Goal: Go to known website: Access a specific website the user already knows

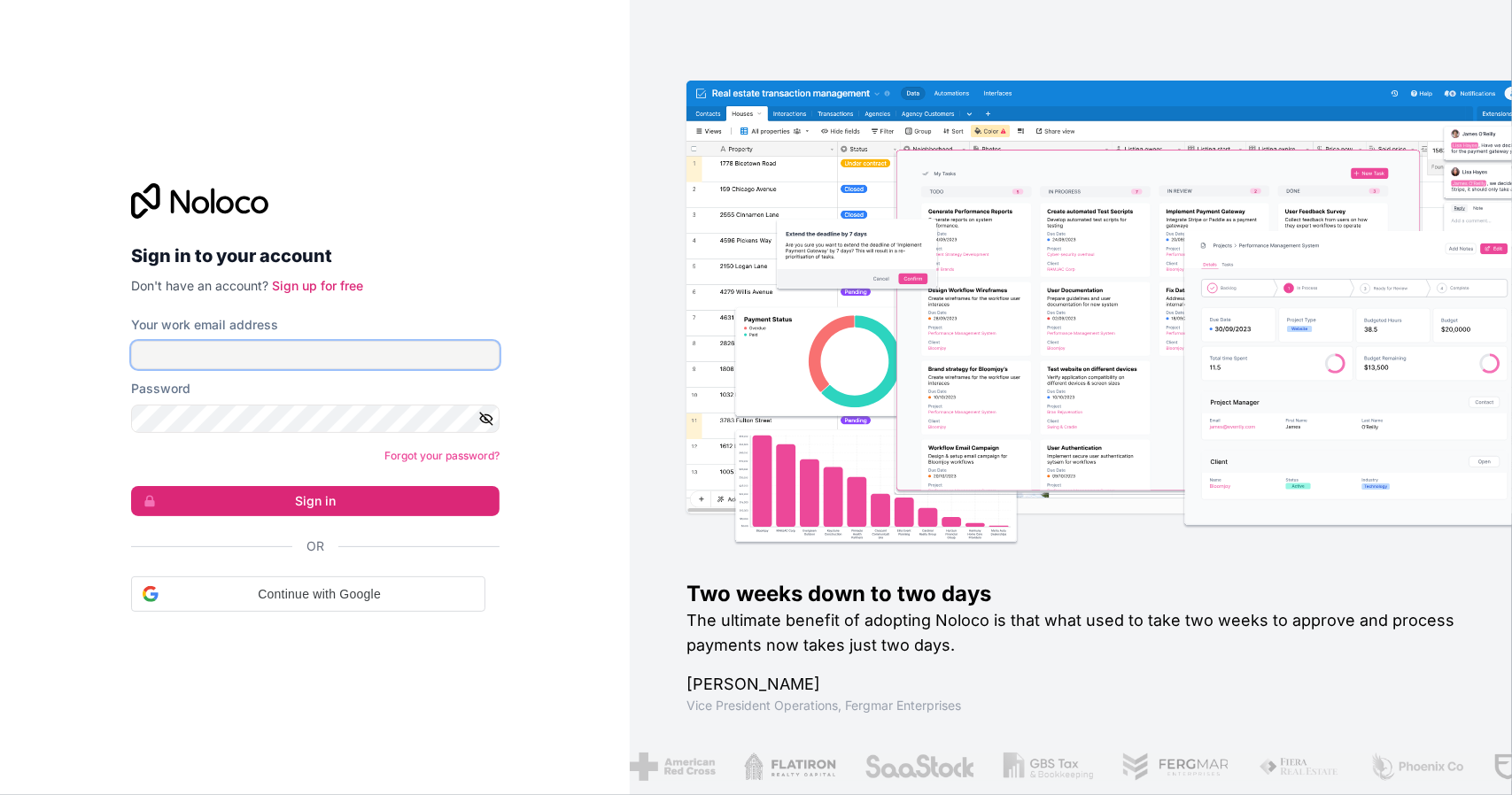
click at [330, 345] on input "Your work email address" at bounding box center [315, 355] width 368 height 29
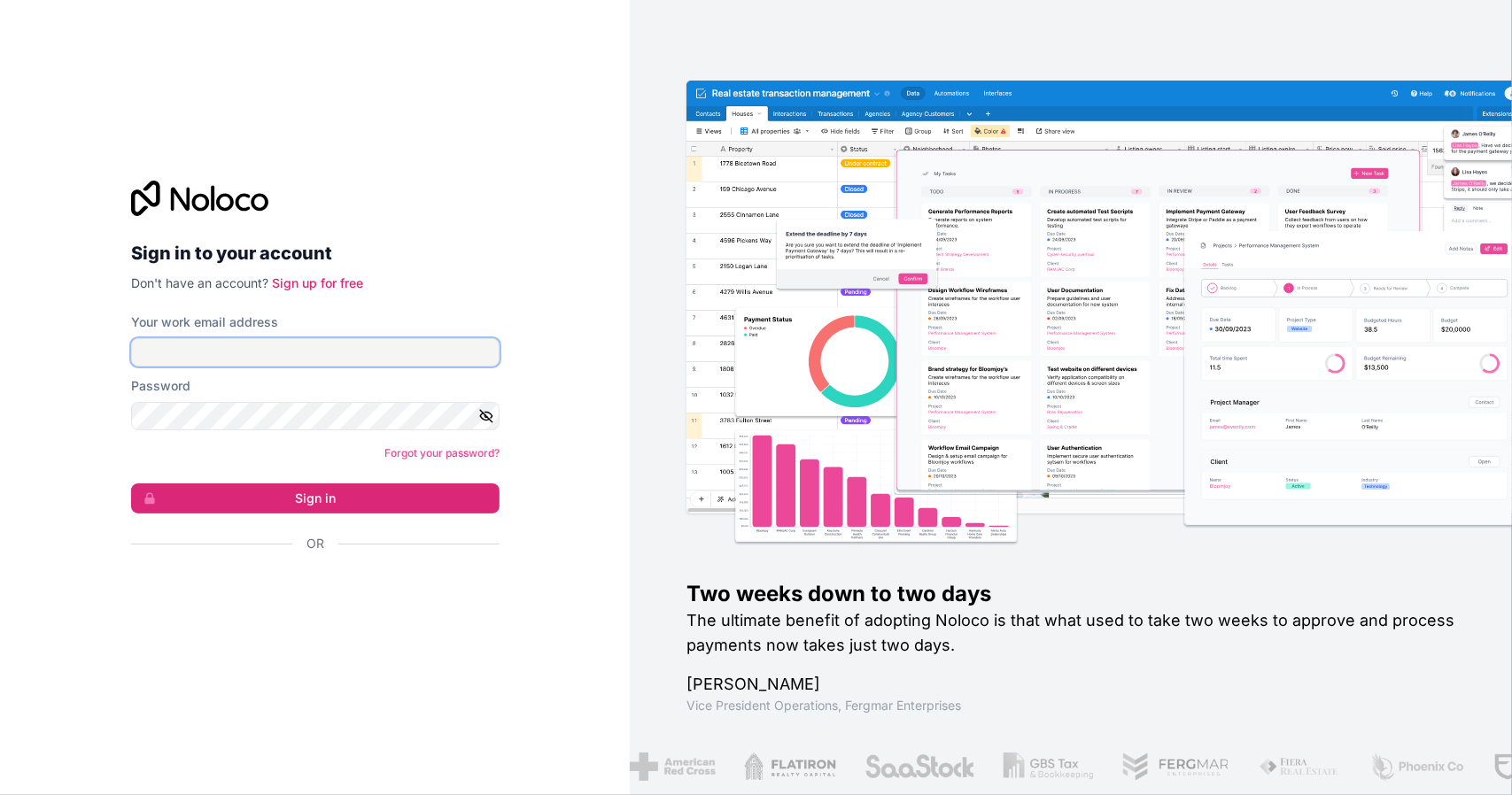
click at [0, 794] on com-1password-button at bounding box center [0, 795] width 0 height 0
type input "**********"
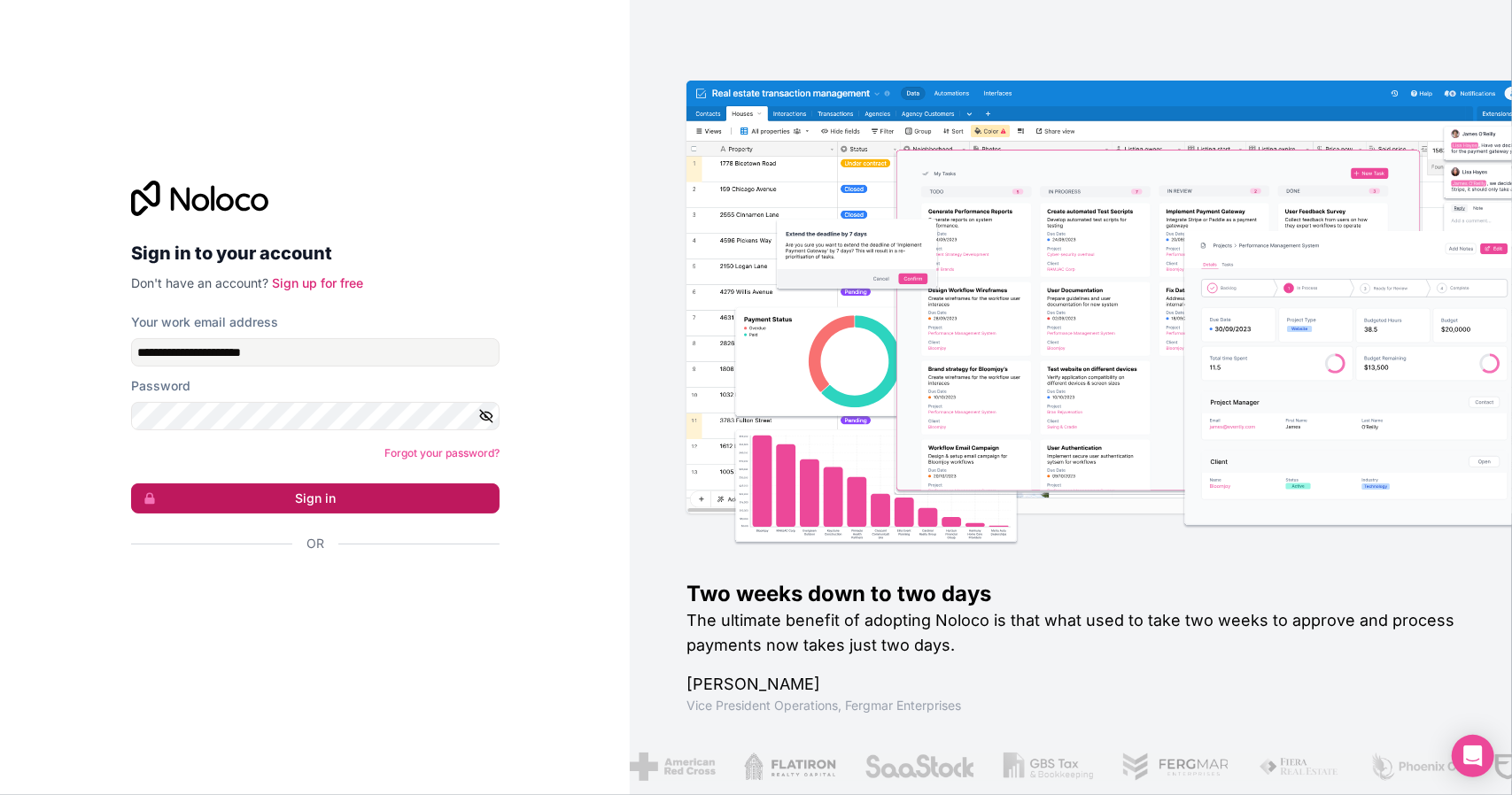
click at [311, 485] on button "Sign in" at bounding box center [315, 499] width 368 height 30
